Goal: Task Accomplishment & Management: Manage account settings

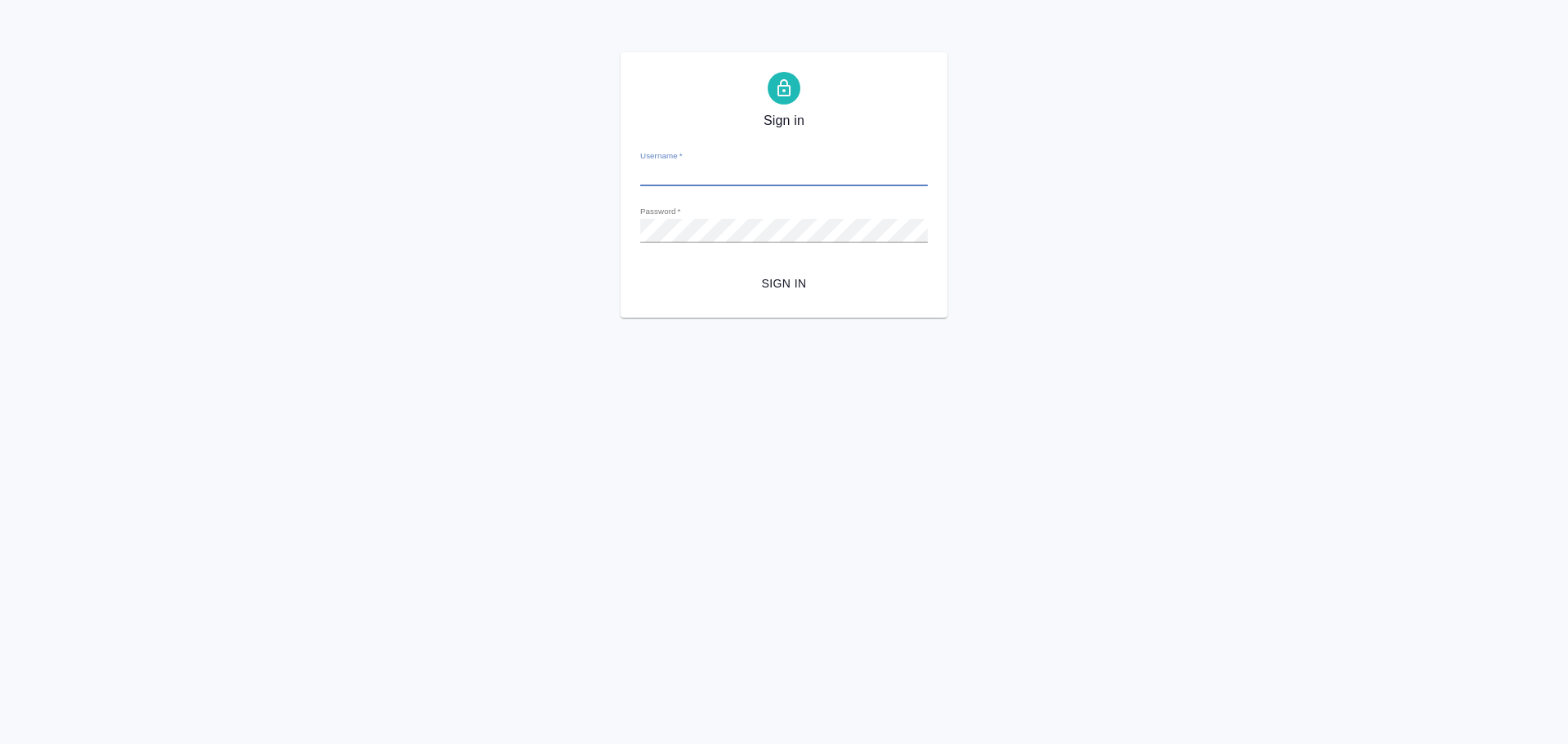
type input "[PERSON_NAME][EMAIL_ADDRESS][DOMAIN_NAME]"
click at [770, 287] on span "Sign in" at bounding box center [784, 284] width 261 height 21
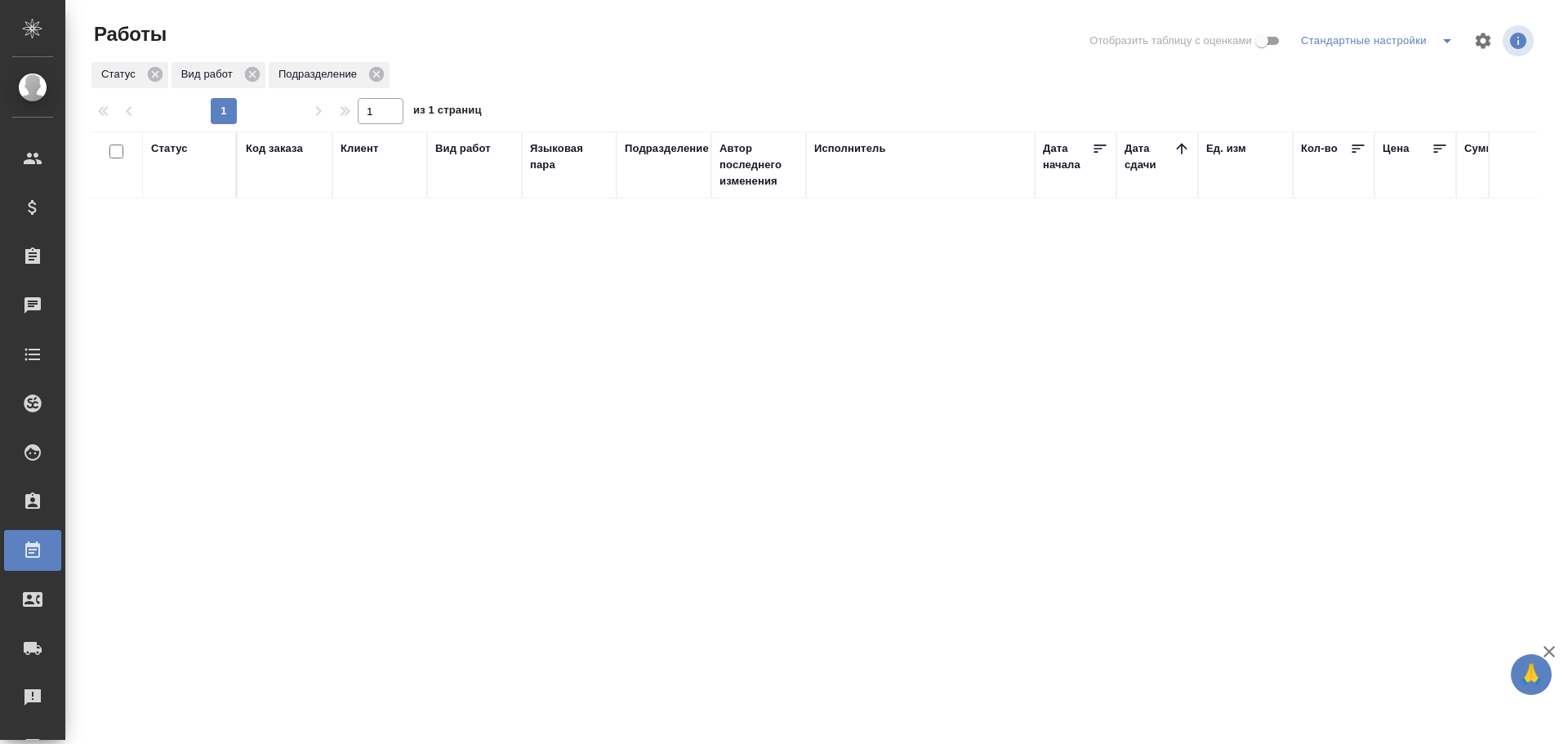
click at [33, 551] on div "Работы" at bounding box center [12, 550] width 41 height 25
